Goal: Task Accomplishment & Management: Use online tool/utility

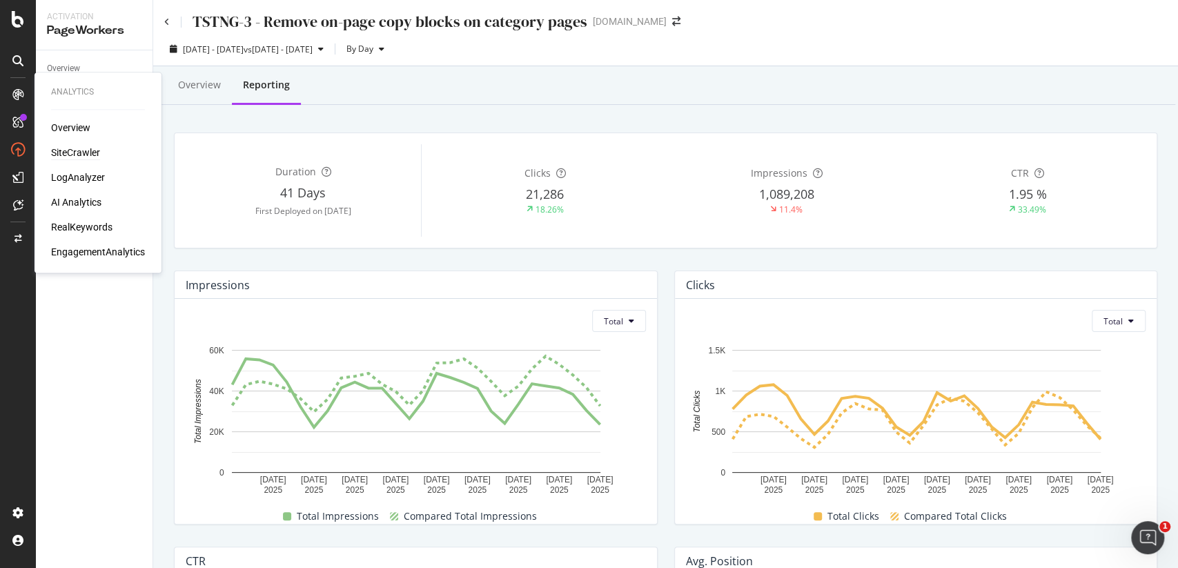
click at [69, 159] on div "SiteCrawler" at bounding box center [75, 153] width 49 height 14
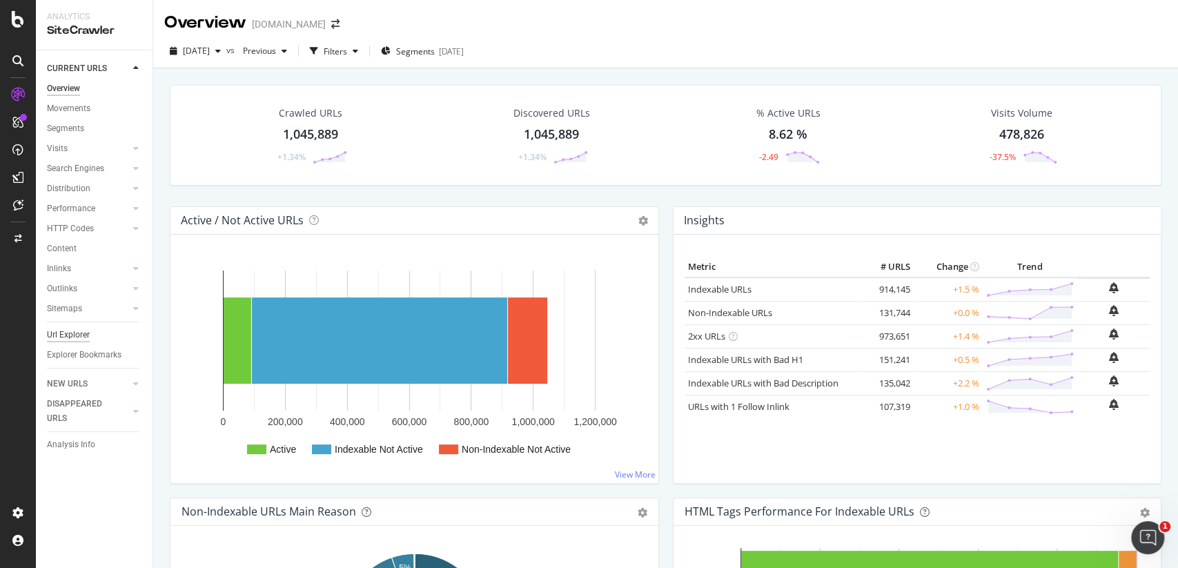
click at [78, 332] on div "Url Explorer" at bounding box center [68, 335] width 43 height 14
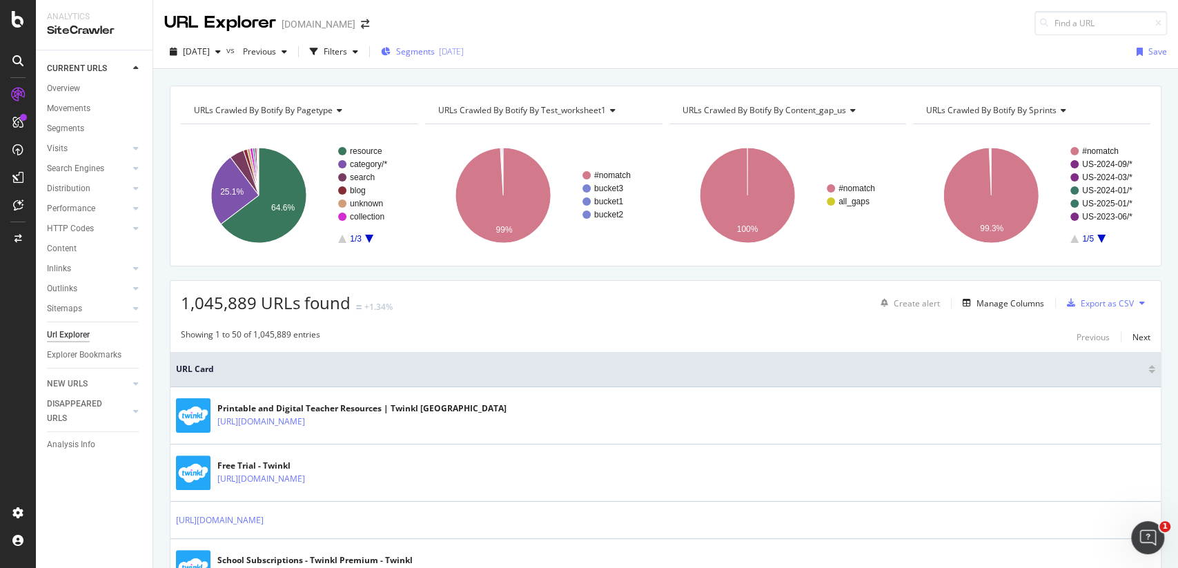
click at [416, 53] on div "Segments [DATE]" at bounding box center [422, 52] width 83 height 12
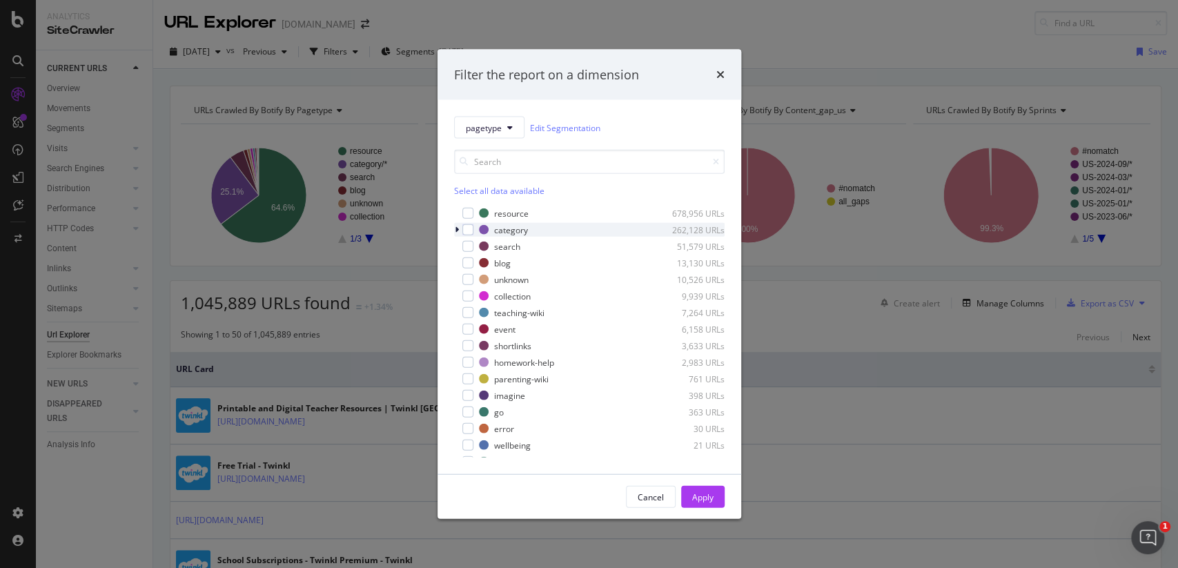
click at [495, 223] on div "category 262,128 URLs" at bounding box center [589, 230] width 271 height 14
click at [465, 231] on div "modal" at bounding box center [467, 229] width 11 height 11
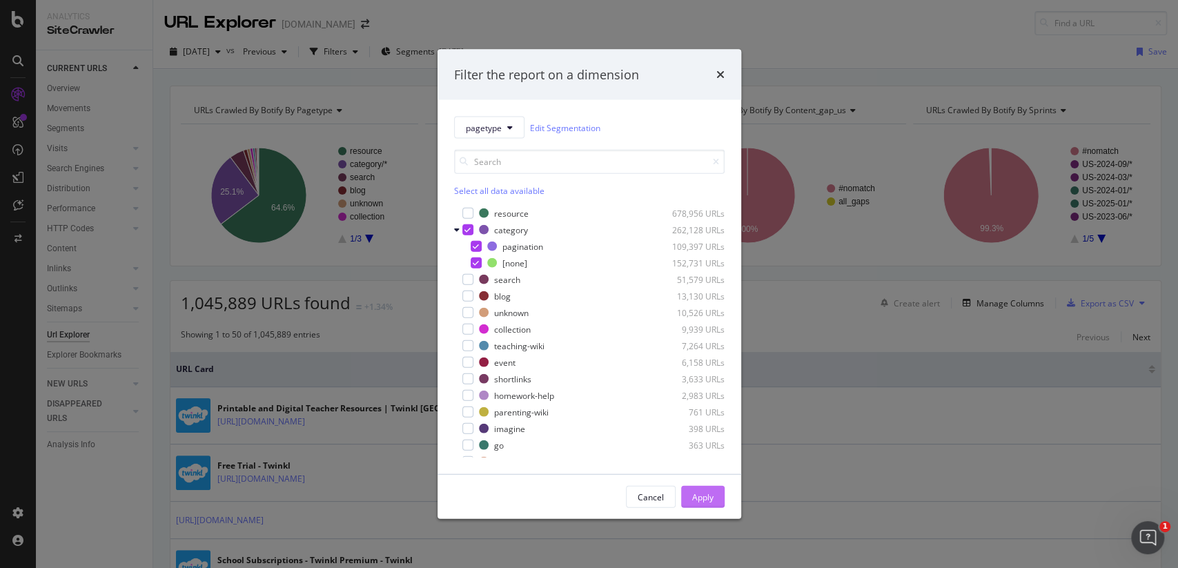
click at [694, 500] on div "Apply" at bounding box center [702, 497] width 21 height 12
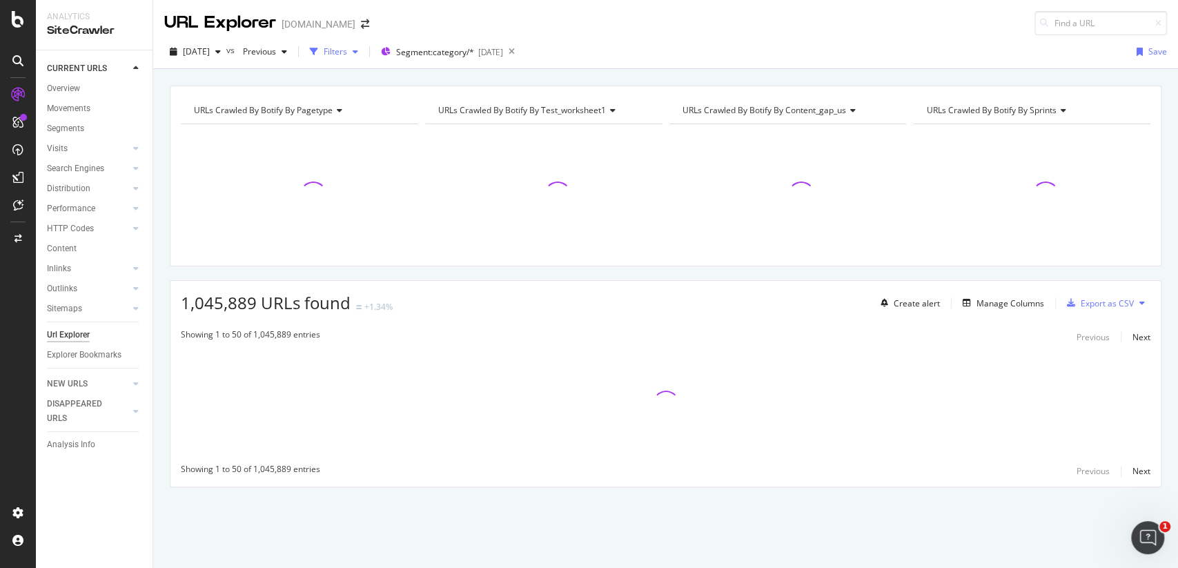
click at [347, 53] on div "Filters" at bounding box center [335, 52] width 23 height 12
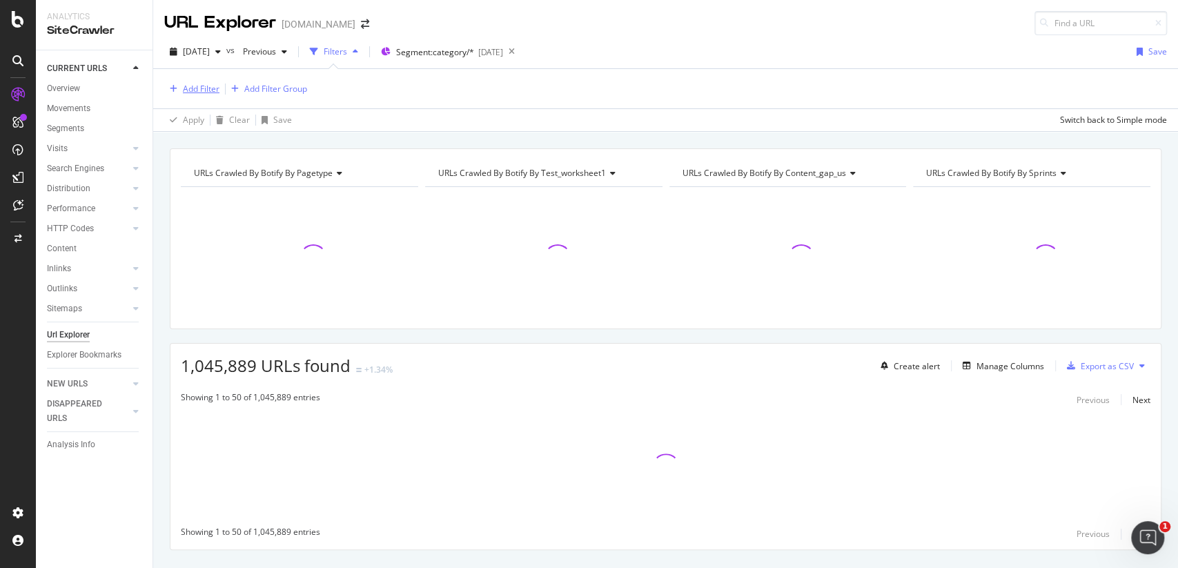
click at [201, 89] on div "Add Filter" at bounding box center [201, 89] width 37 height 12
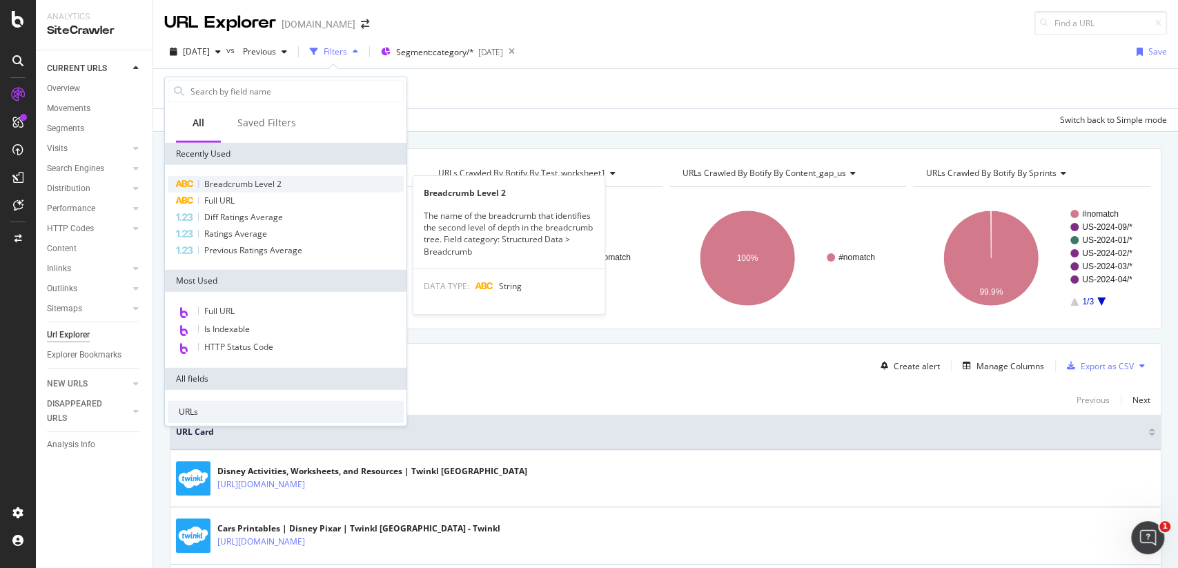
click at [235, 186] on span "Breadcrumb Level 2" at bounding box center [242, 184] width 77 height 12
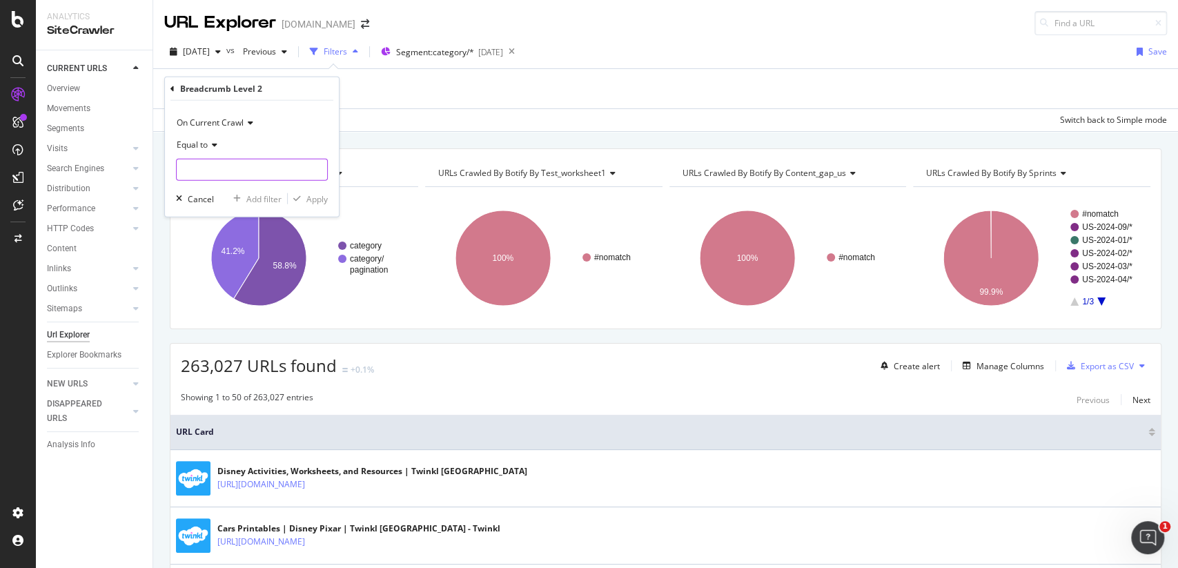
drag, startPoint x: 208, startPoint y: 108, endPoint x: 190, endPoint y: 66, distance: 46.4
click at [190, 66] on body "Analytics SiteCrawler CURRENT URLS Overview Movements Segments Visits Analysis …" at bounding box center [589, 284] width 1178 height 568
type input "[GEOGRAPHIC_DATA]"
click at [313, 204] on button "Apply" at bounding box center [308, 199] width 40 height 14
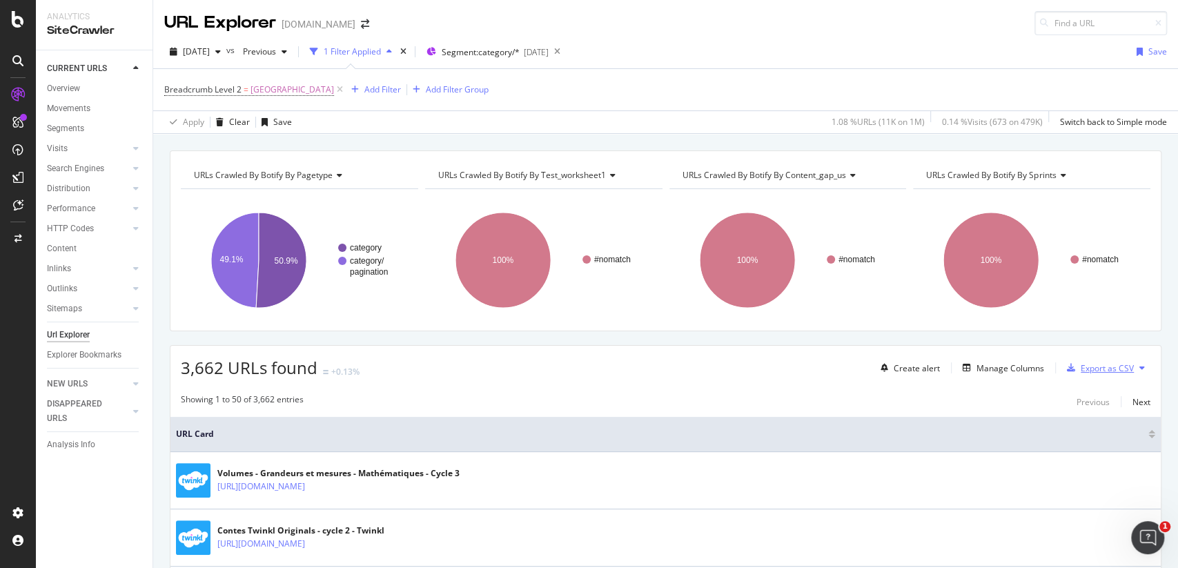
click at [1093, 364] on div "Export as CSV" at bounding box center [1107, 368] width 53 height 12
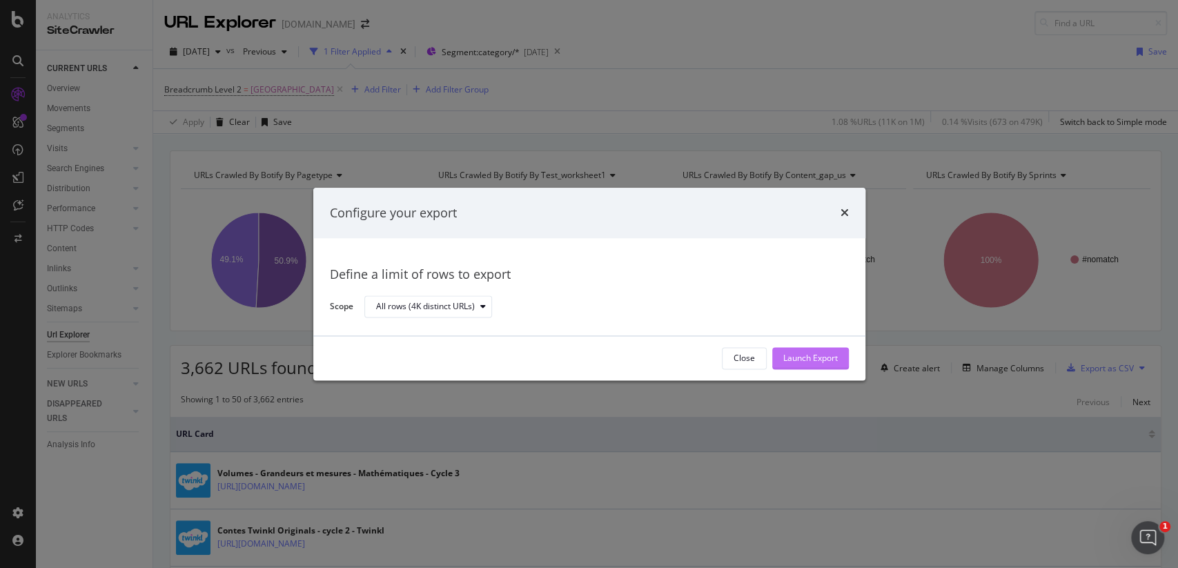
click at [797, 354] on div "Launch Export" at bounding box center [810, 359] width 55 height 12
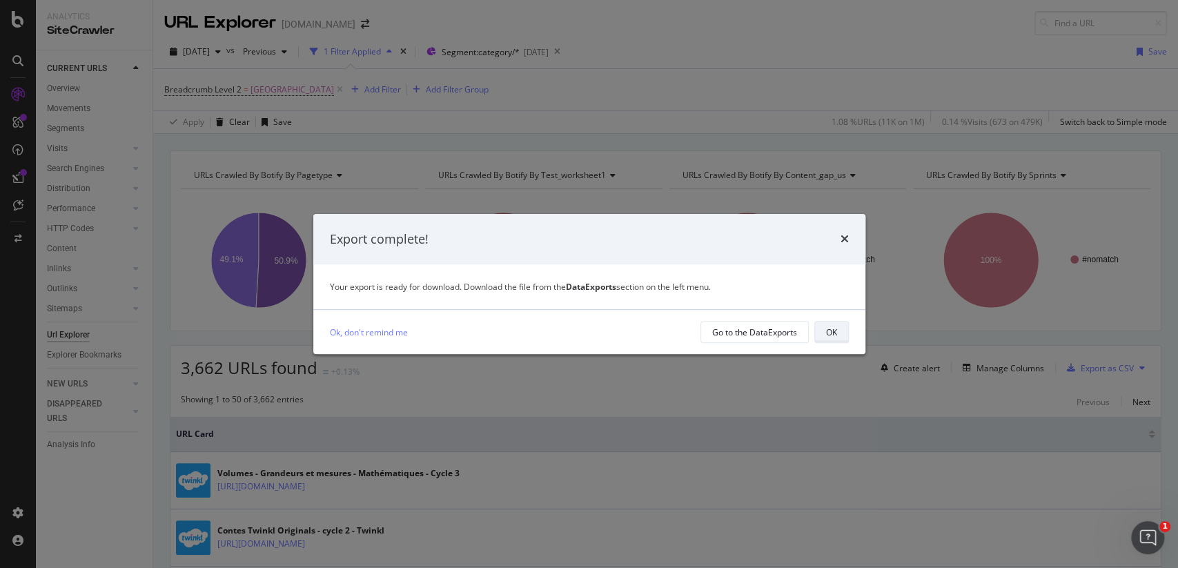
click at [843, 330] on button "OK" at bounding box center [831, 332] width 35 height 22
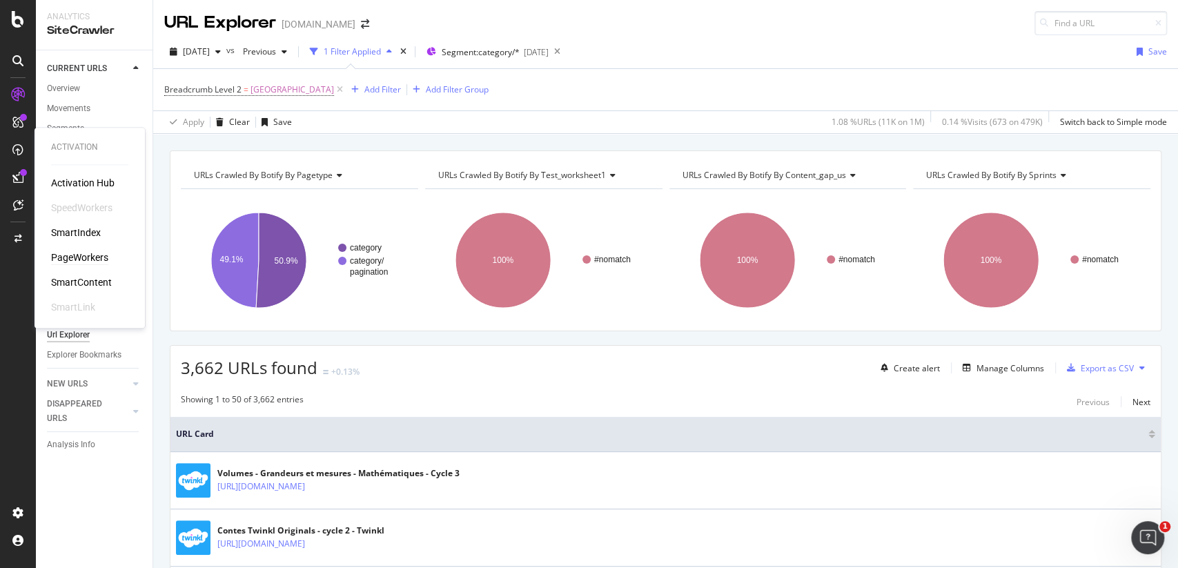
click at [90, 252] on div "PageWorkers" at bounding box center [79, 258] width 57 height 14
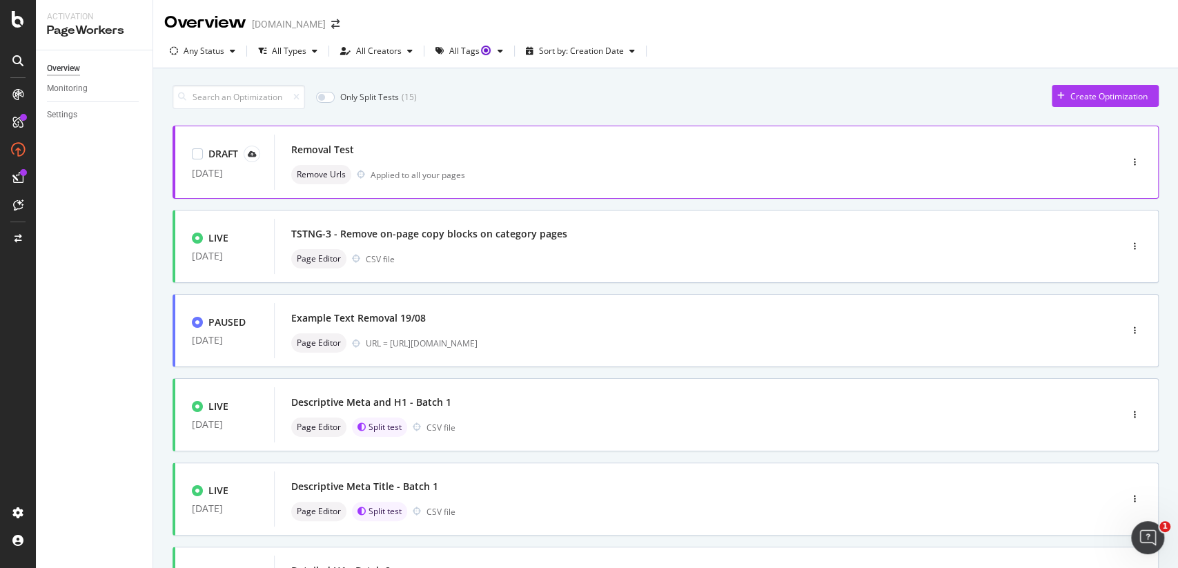
click at [494, 169] on div "Remove Urls Applied to all your pages" at bounding box center [676, 174] width 771 height 19
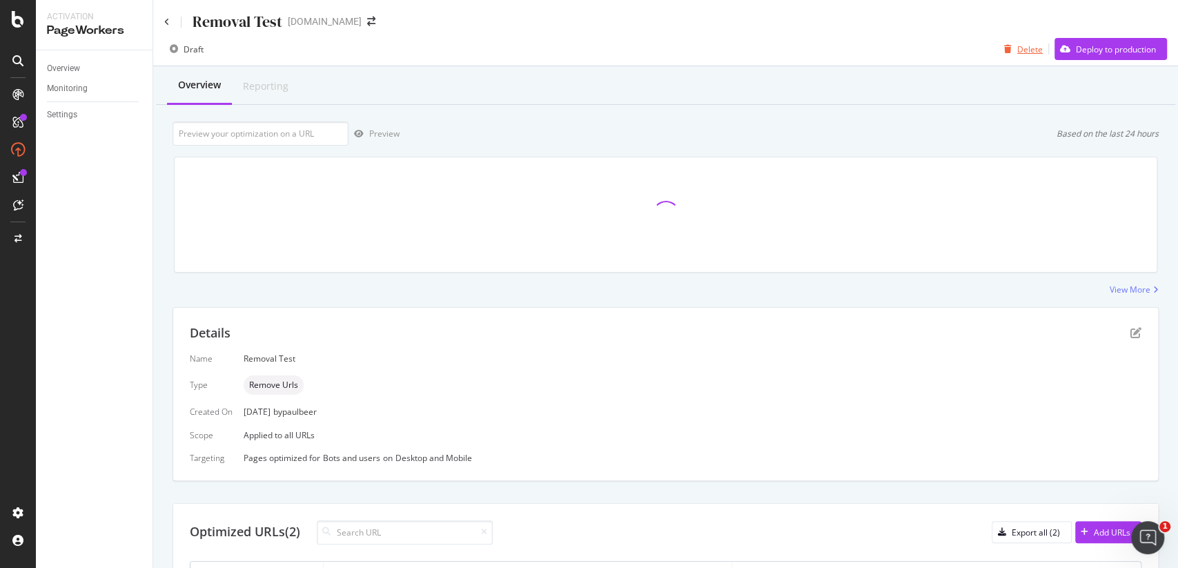
click at [1031, 49] on div "Delete" at bounding box center [1030, 49] width 26 height 12
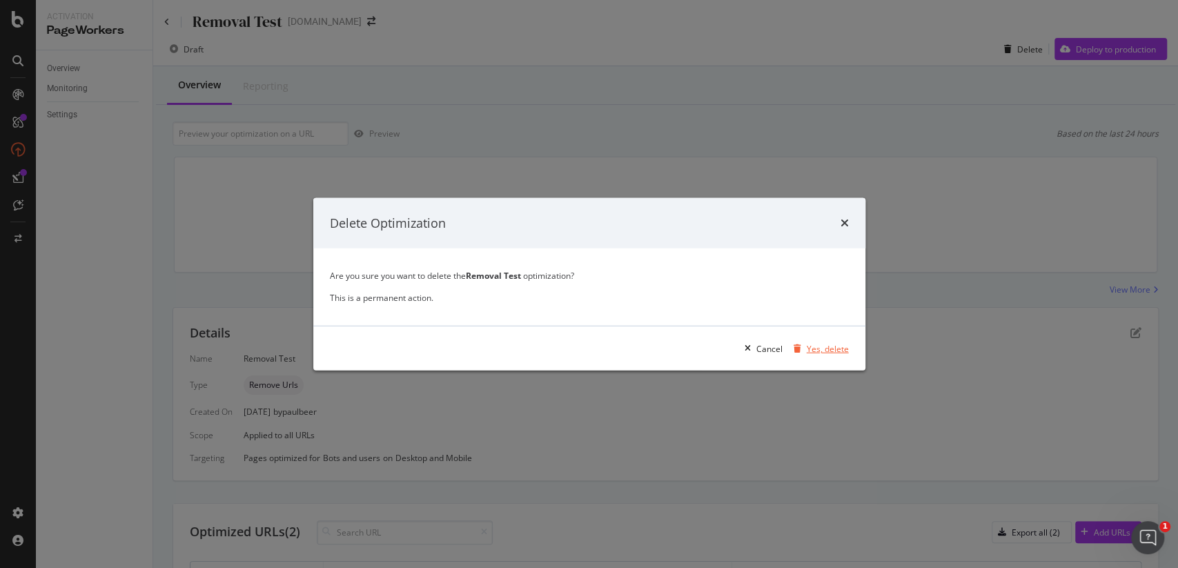
click at [830, 351] on div "Yes, delete" at bounding box center [828, 348] width 42 height 12
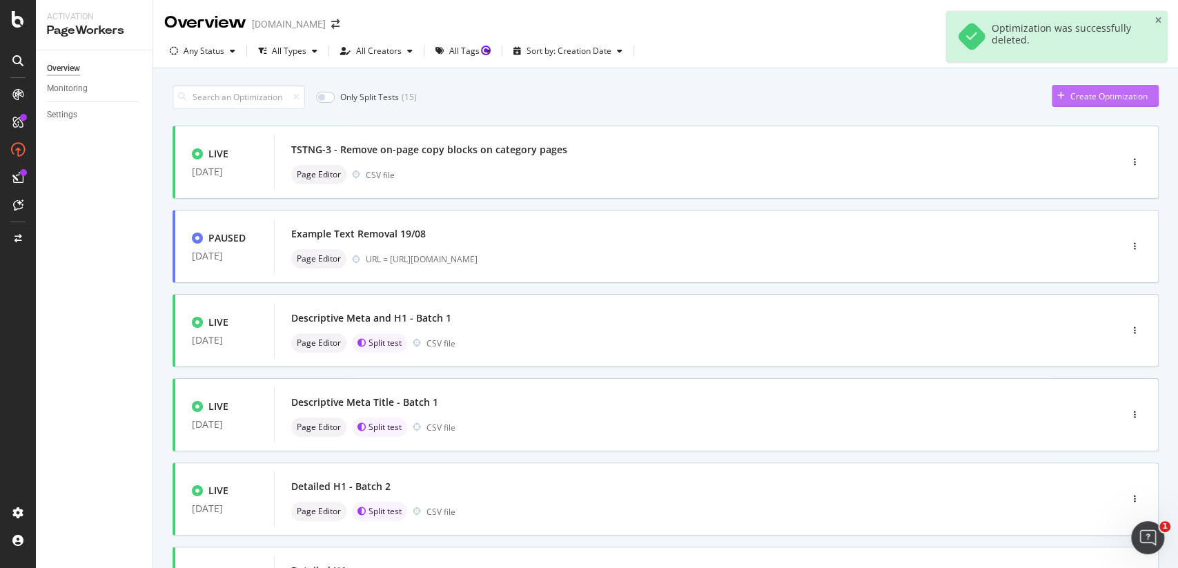
click at [1120, 101] on div "Create Optimization" at bounding box center [1109, 96] width 77 height 12
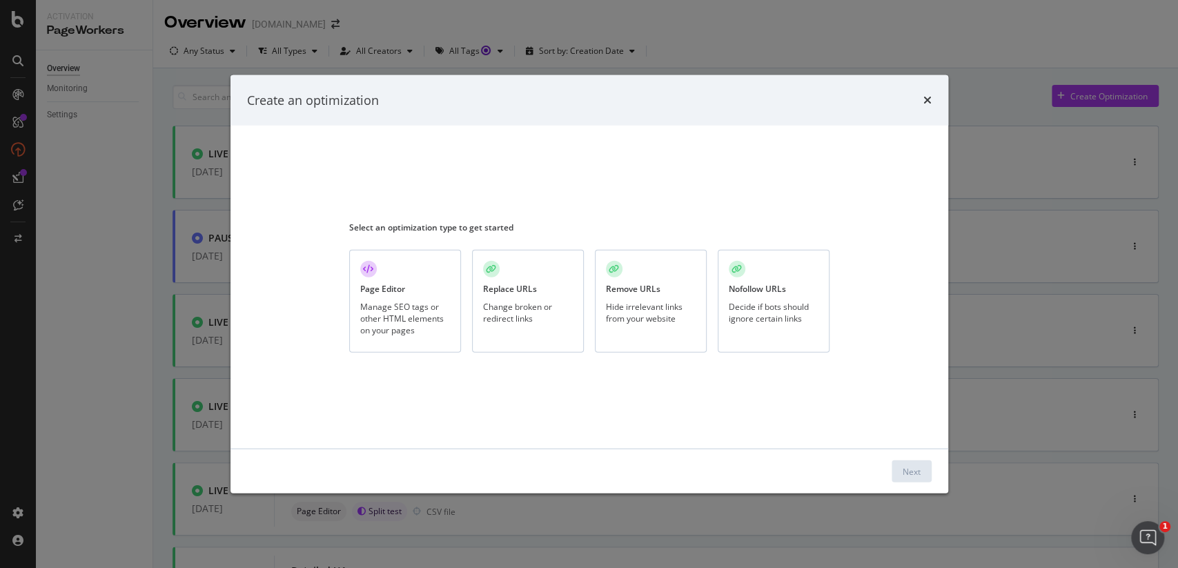
click at [652, 283] on div "Remove URLs" at bounding box center [633, 289] width 55 height 12
click at [900, 467] on button "Next" at bounding box center [912, 471] width 40 height 22
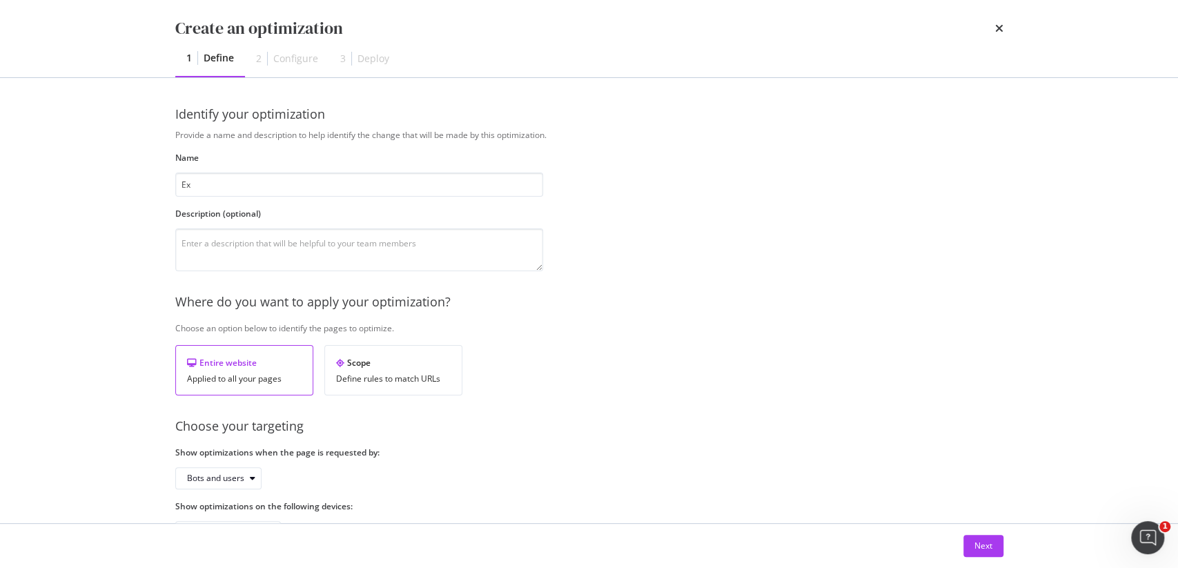
type input "E"
type input "Page Removals: French Categories (Example)"
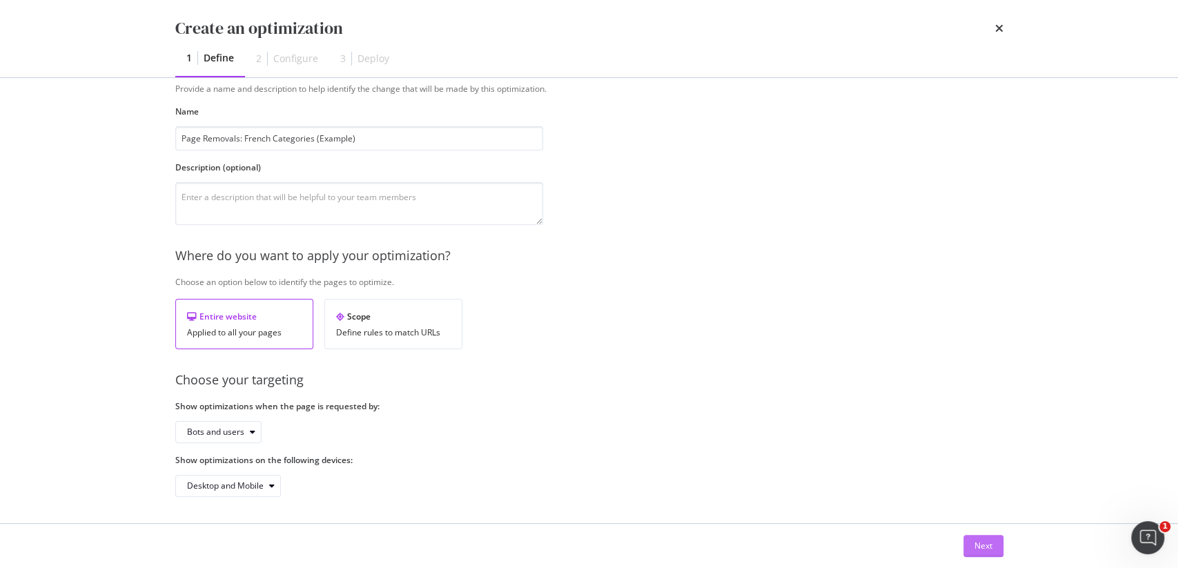
click at [988, 540] on div "Next" at bounding box center [984, 546] width 18 height 12
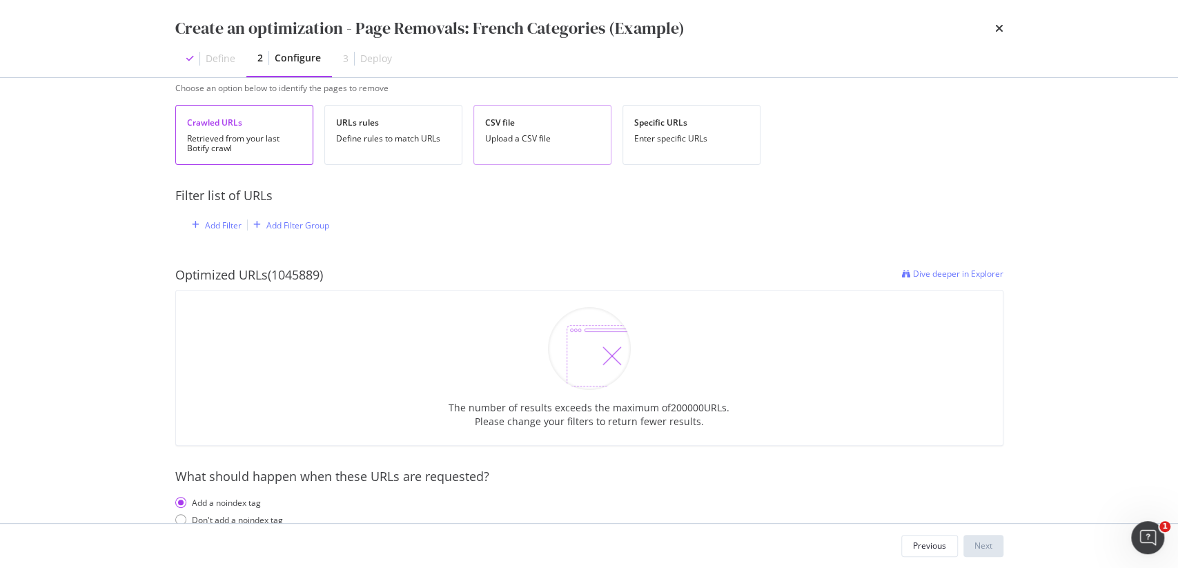
click at [514, 157] on div "CSV file Upload a CSV file" at bounding box center [543, 135] width 138 height 60
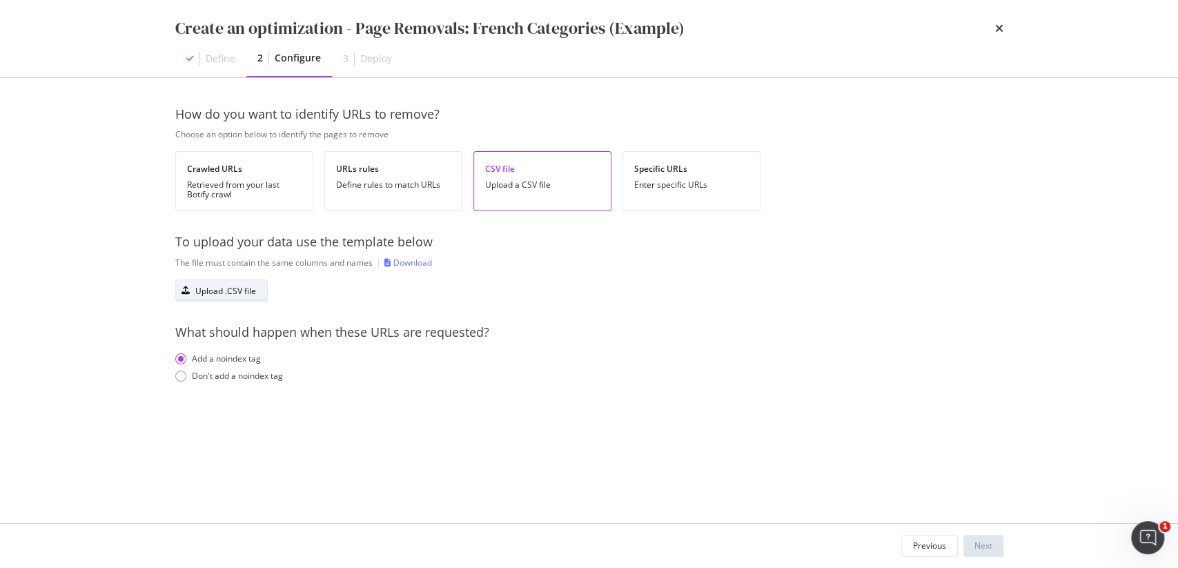
click at [240, 295] on div "Upload .CSV file" at bounding box center [225, 291] width 61 height 12
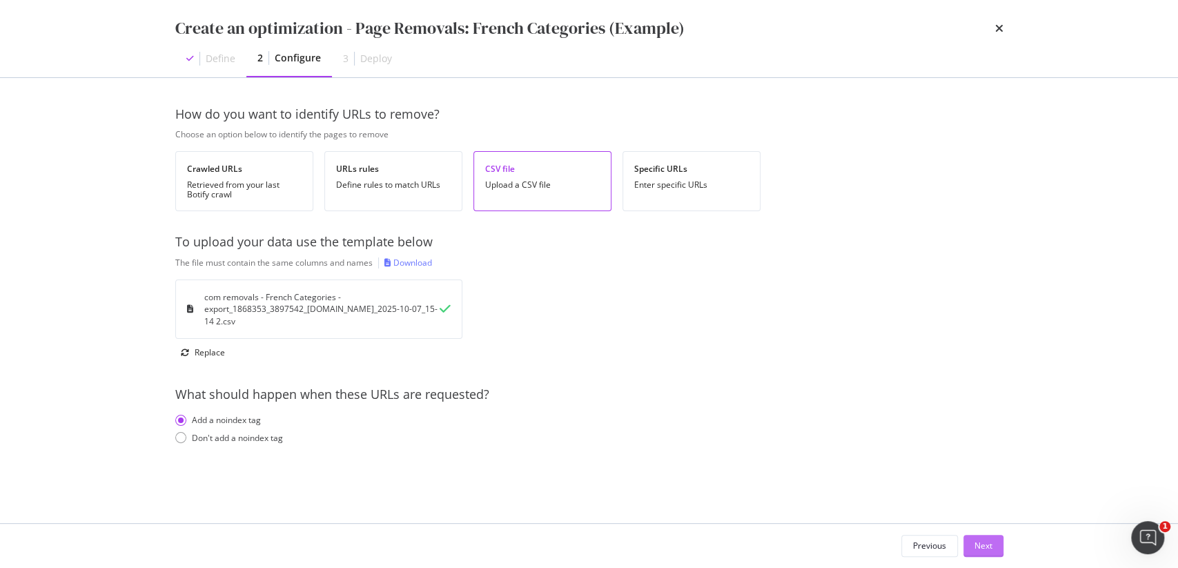
click at [987, 546] on div "Next" at bounding box center [984, 546] width 18 height 12
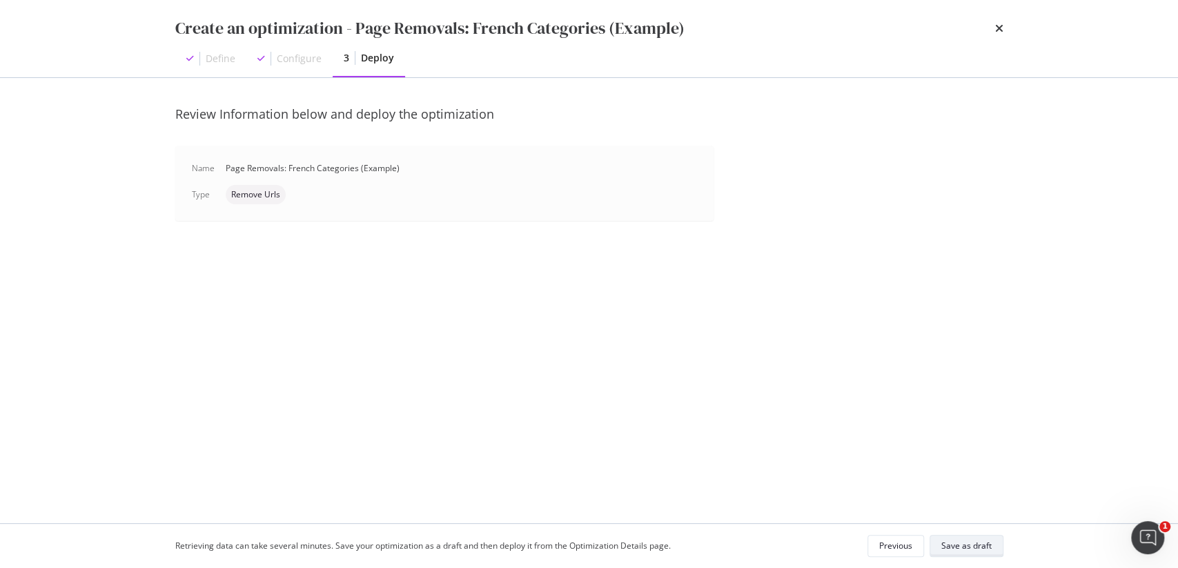
click at [973, 547] on div "Save as draft" at bounding box center [967, 546] width 50 height 12
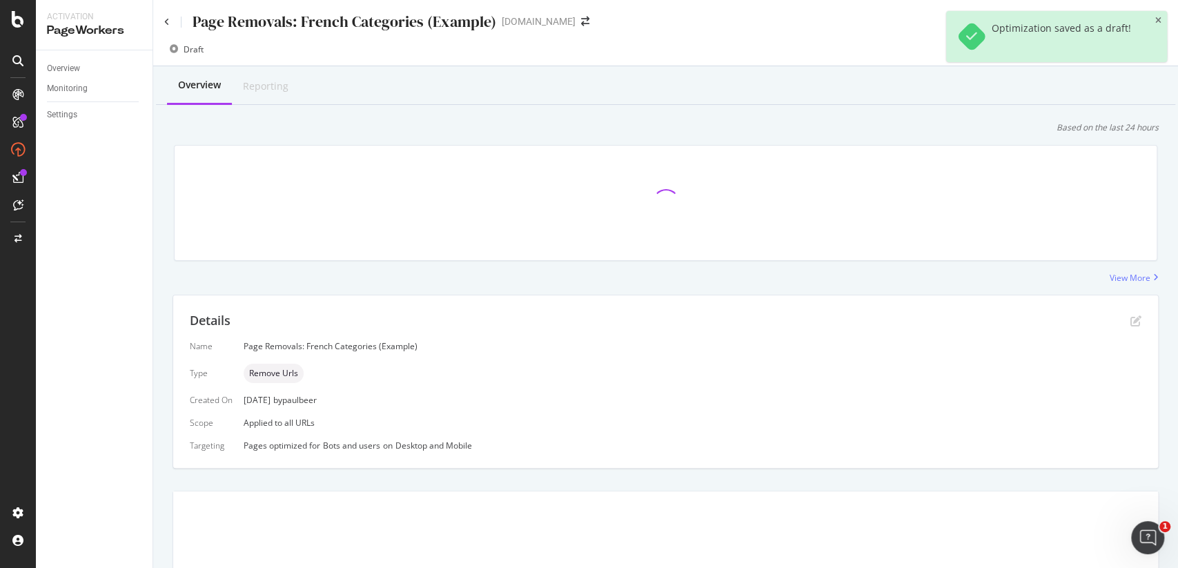
click at [802, 59] on div "Draft Delete Build in progress" at bounding box center [665, 52] width 1025 height 28
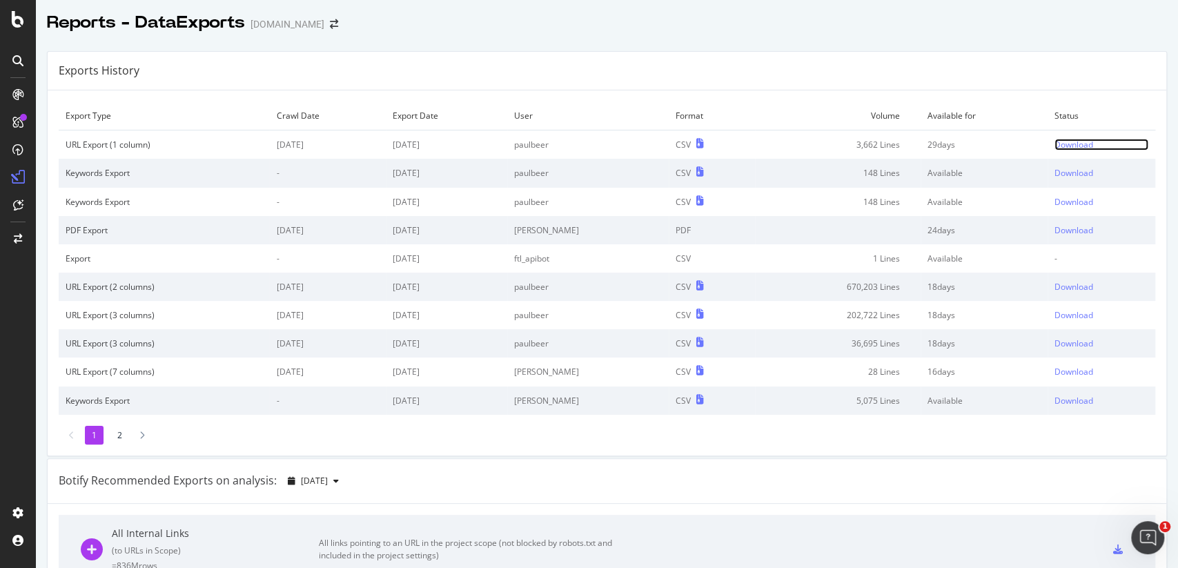
click at [1061, 147] on div "Download" at bounding box center [1074, 145] width 39 height 12
